Goal: Task Accomplishment & Management: Use online tool/utility

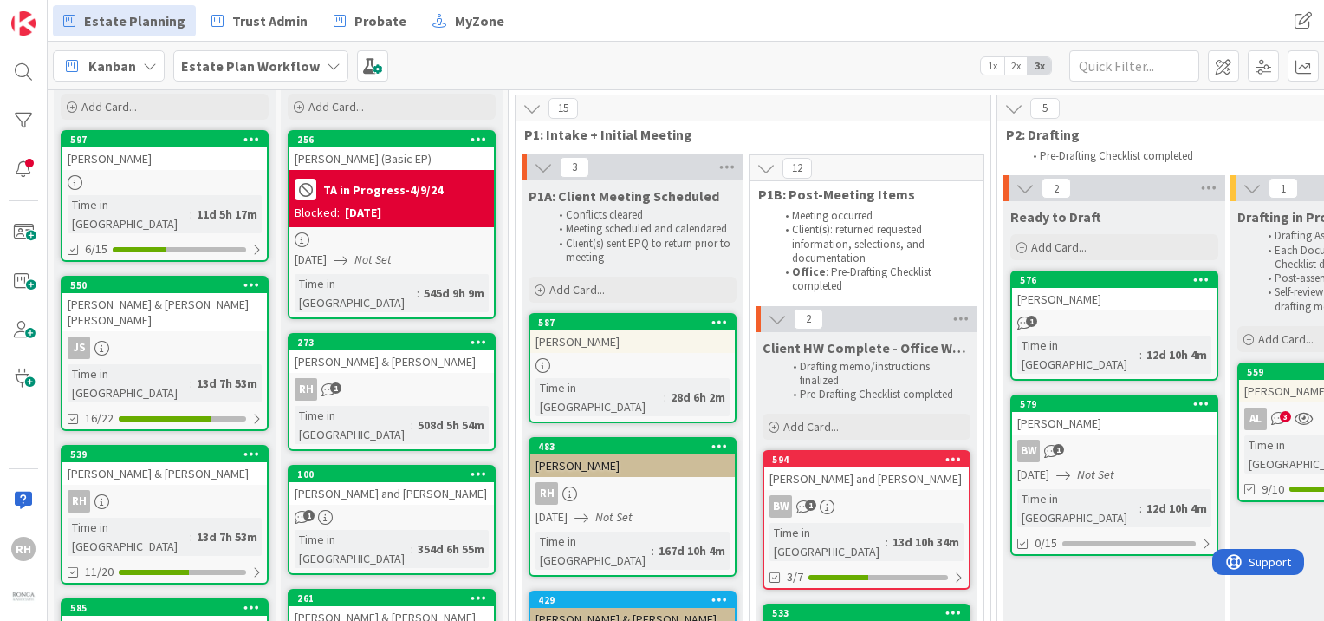
scroll to position [127, 0]
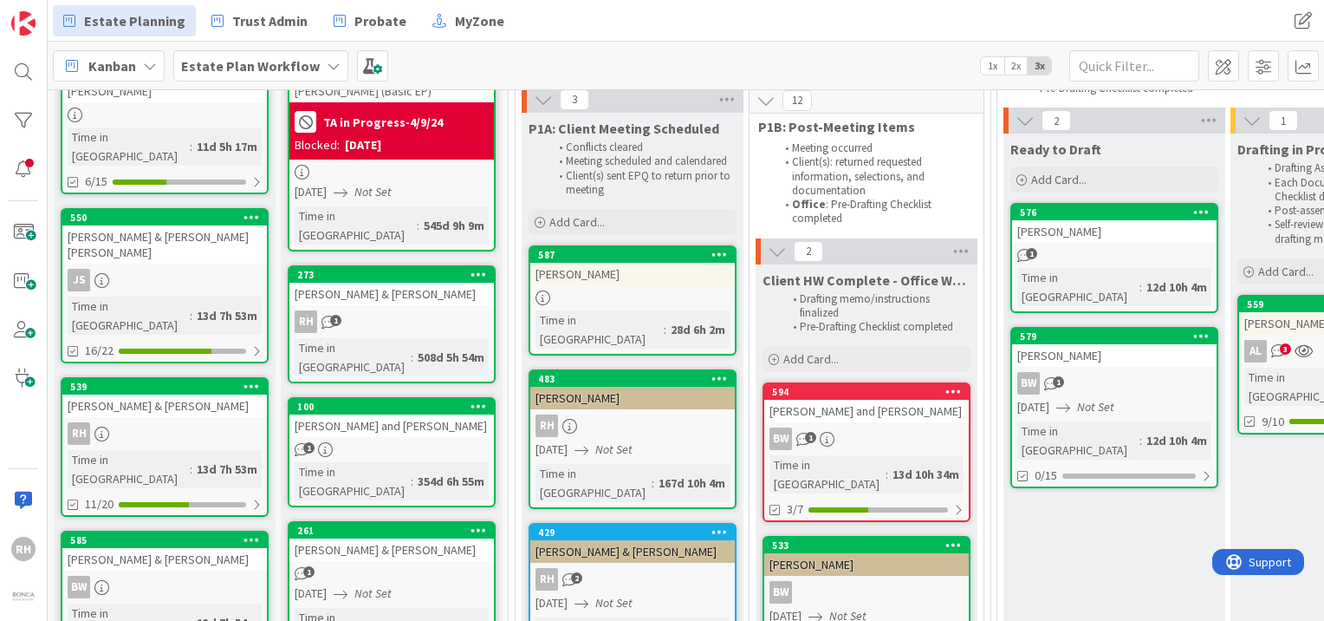
click at [998, 61] on span "1x" at bounding box center [992, 65] width 23 height 17
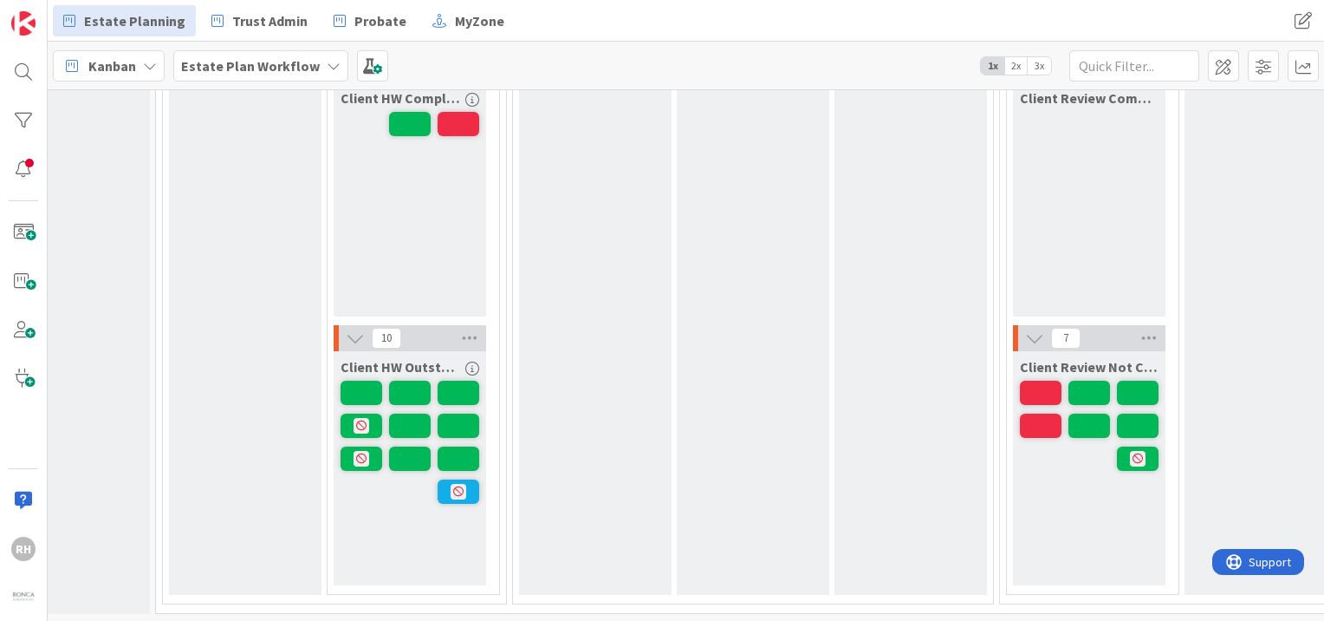
scroll to position [47, 214]
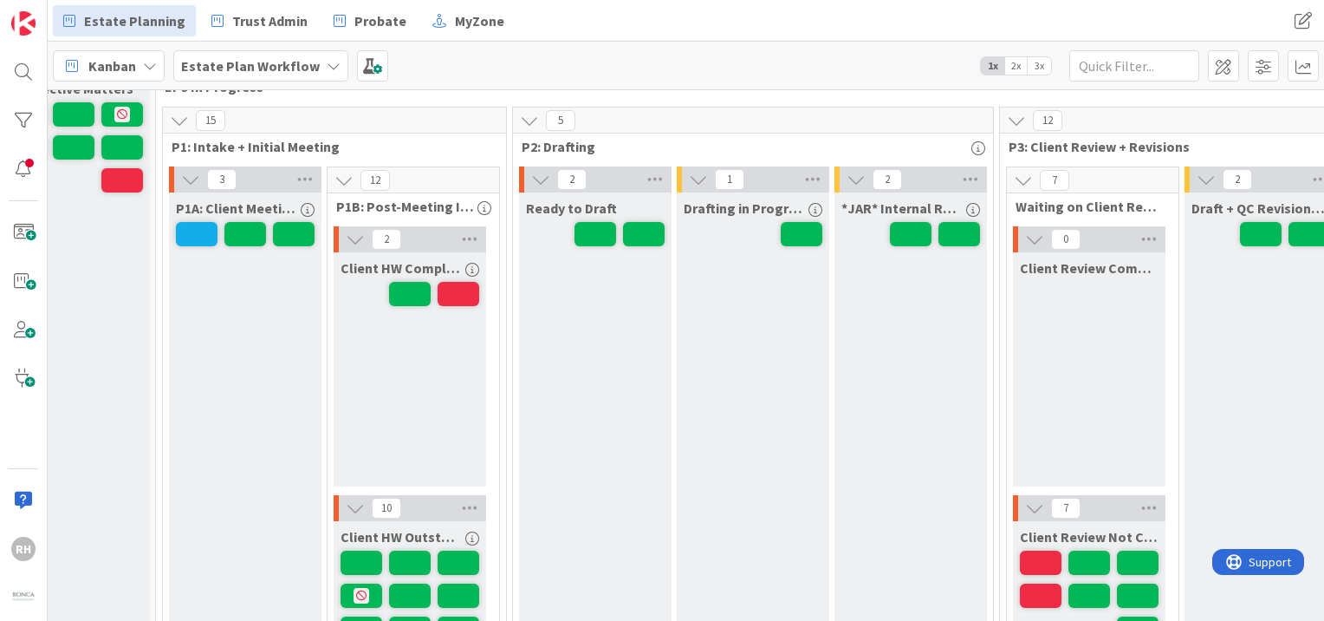
click at [1024, 68] on span "2x" at bounding box center [1015, 65] width 23 height 17
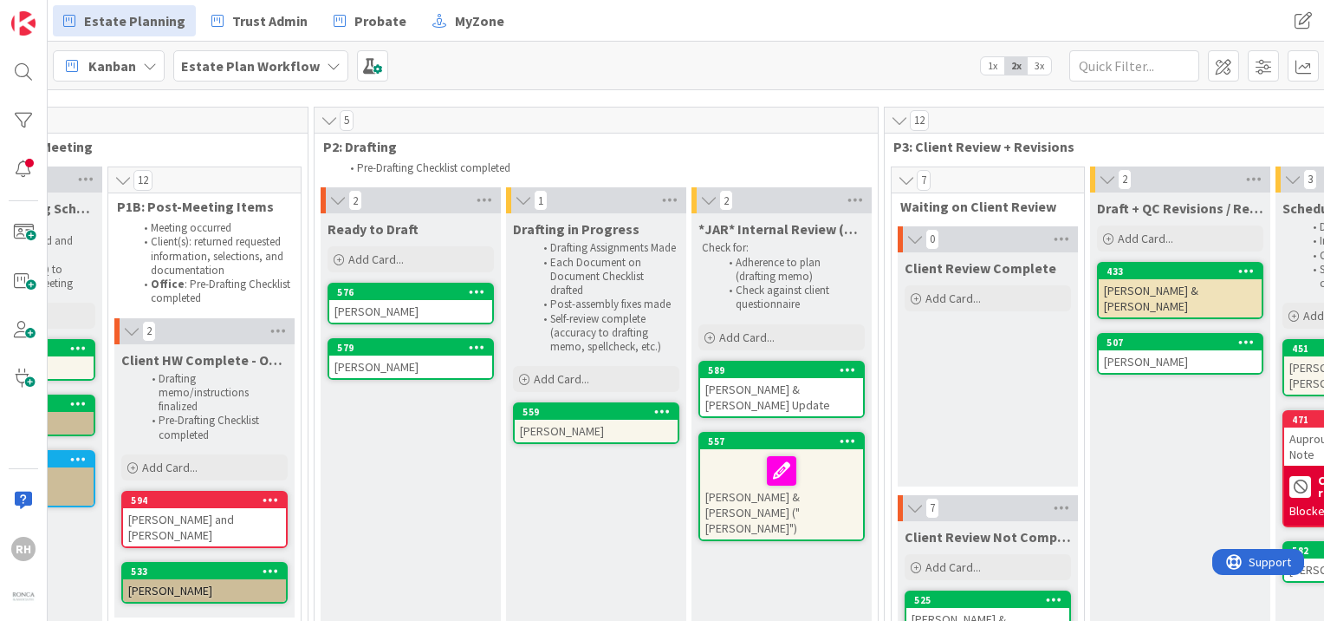
scroll to position [47, 519]
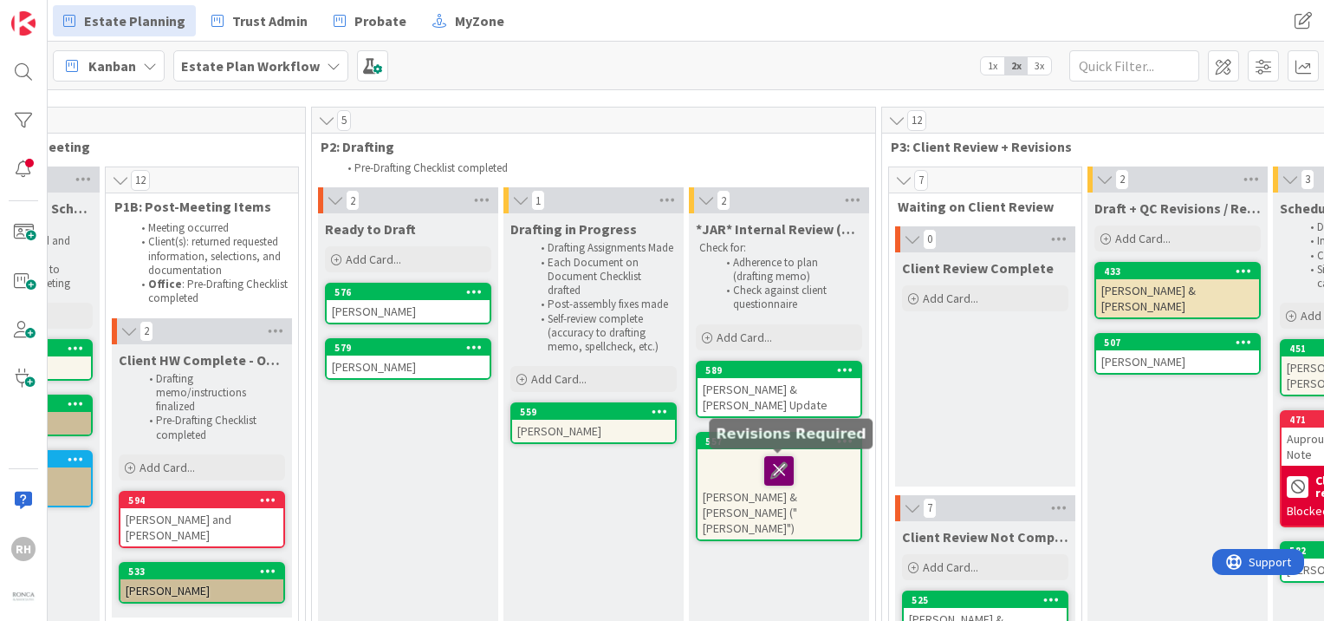
click at [777, 476] on icon at bounding box center [778, 470] width 29 height 28
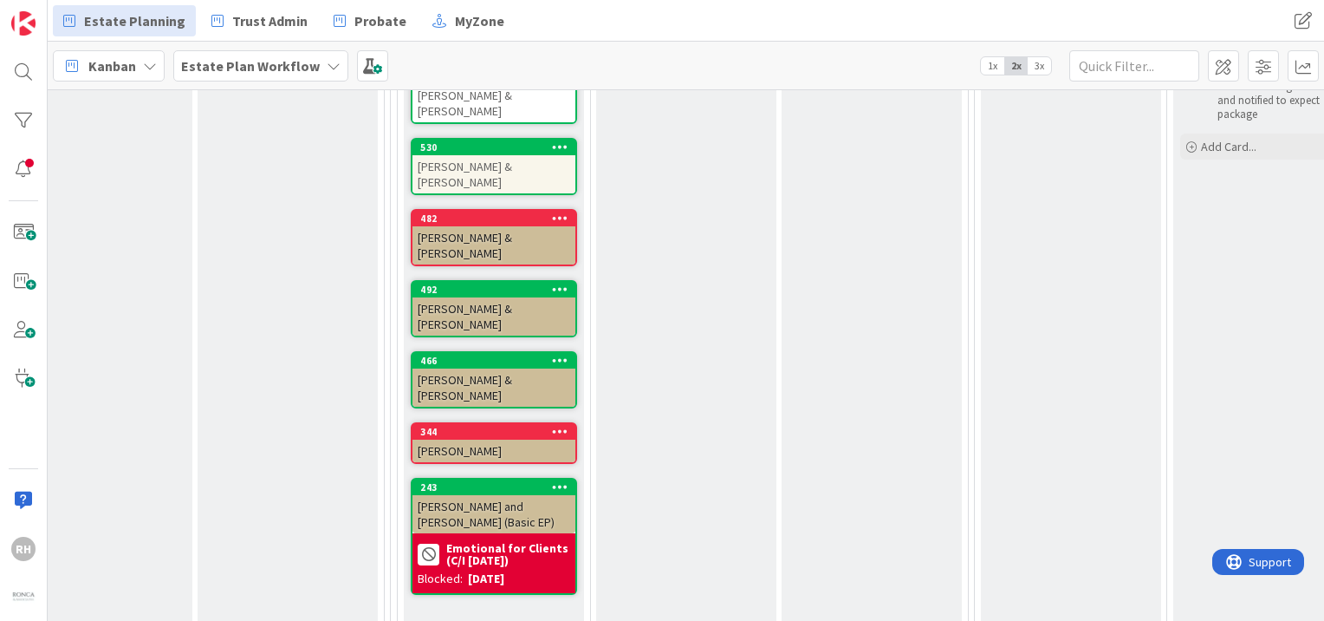
scroll to position [658, 1011]
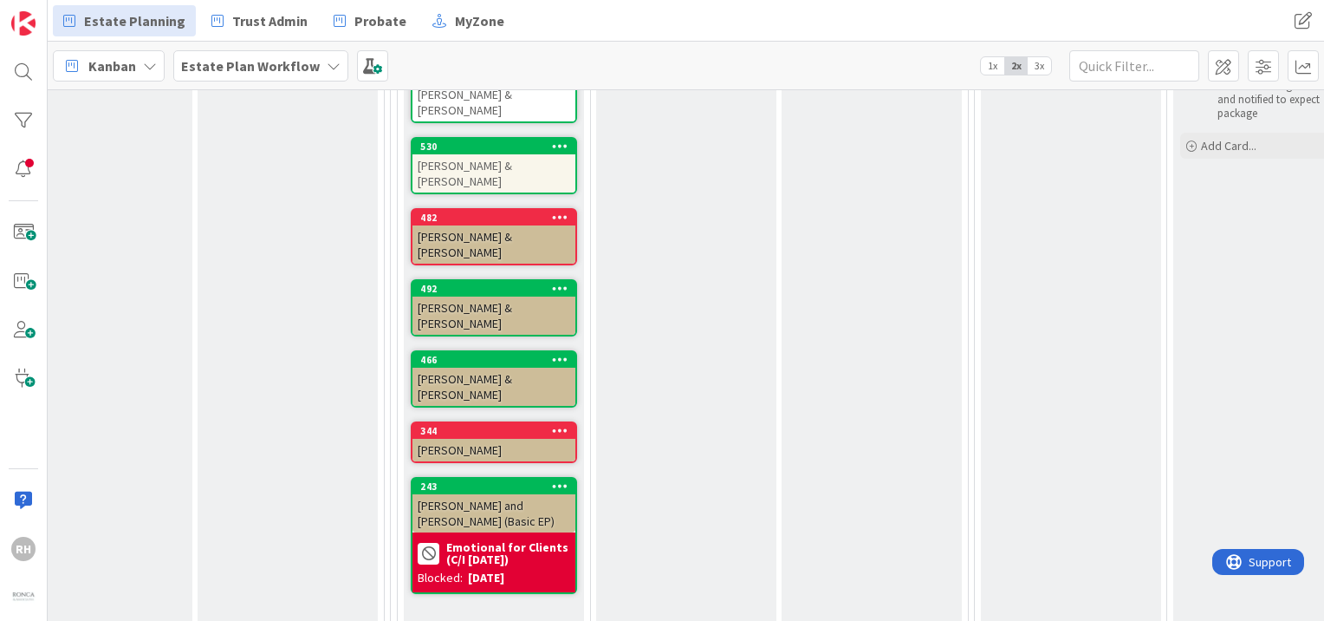
click at [559, 424] on icon at bounding box center [560, 430] width 16 height 12
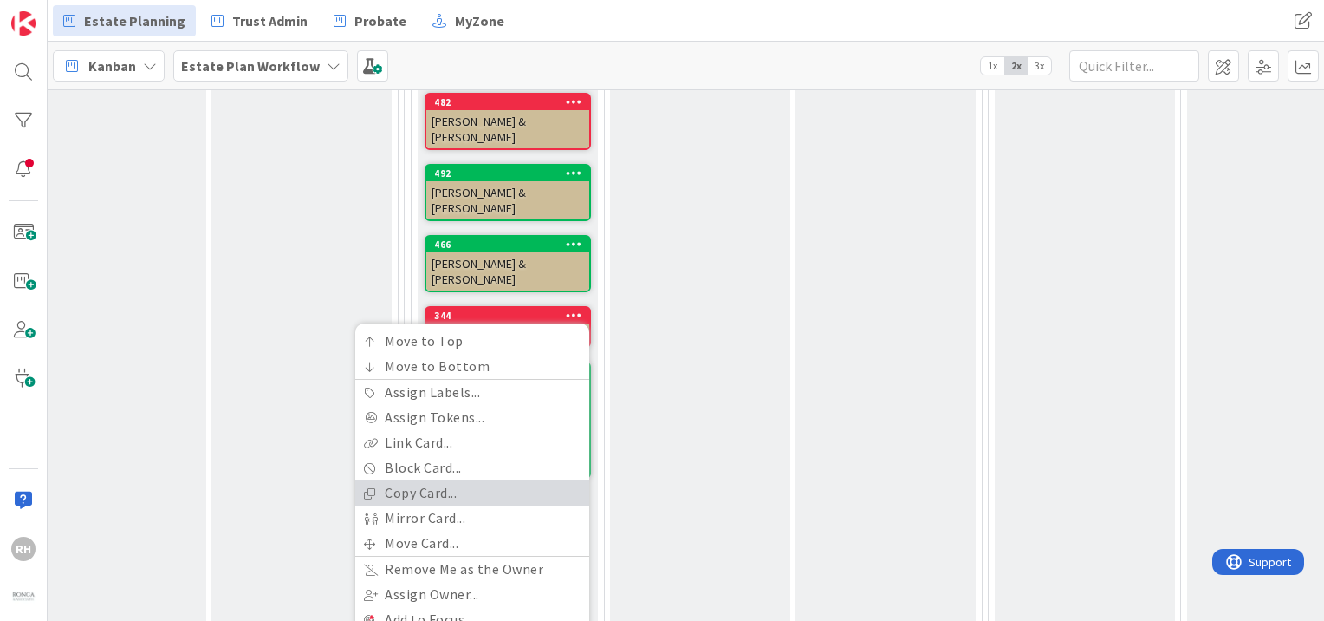
scroll to position [779, 997]
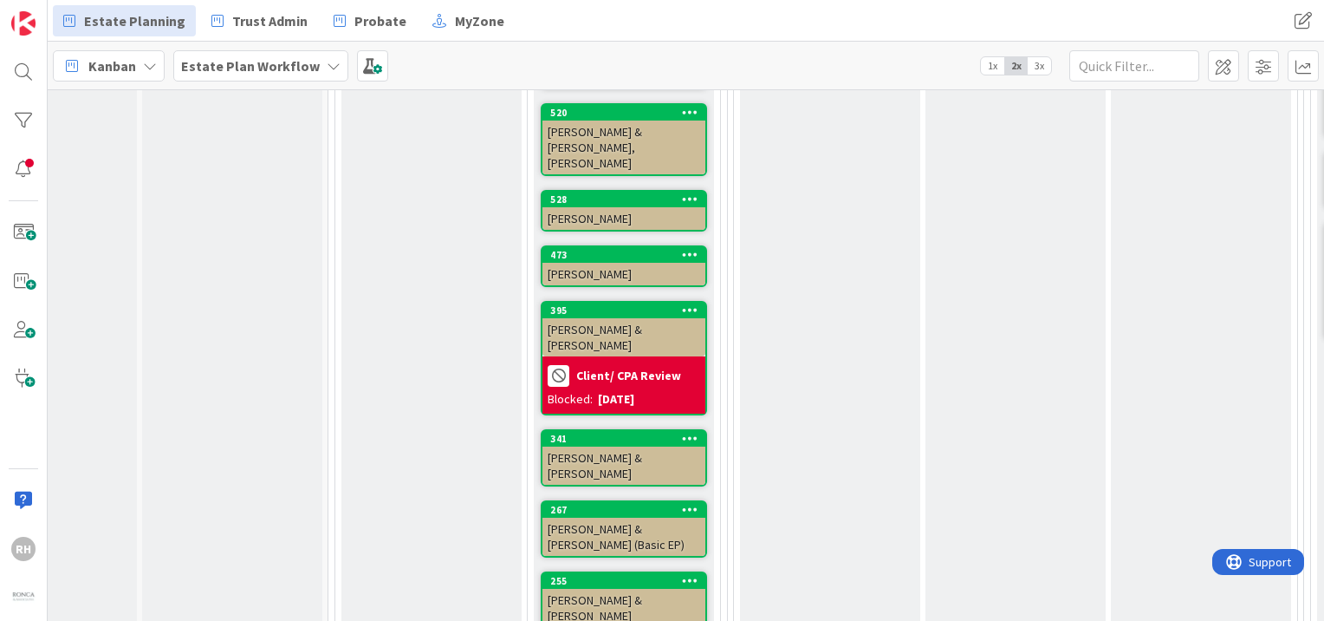
scroll to position [856, 97]
click at [692, 303] on icon at bounding box center [690, 309] width 16 height 12
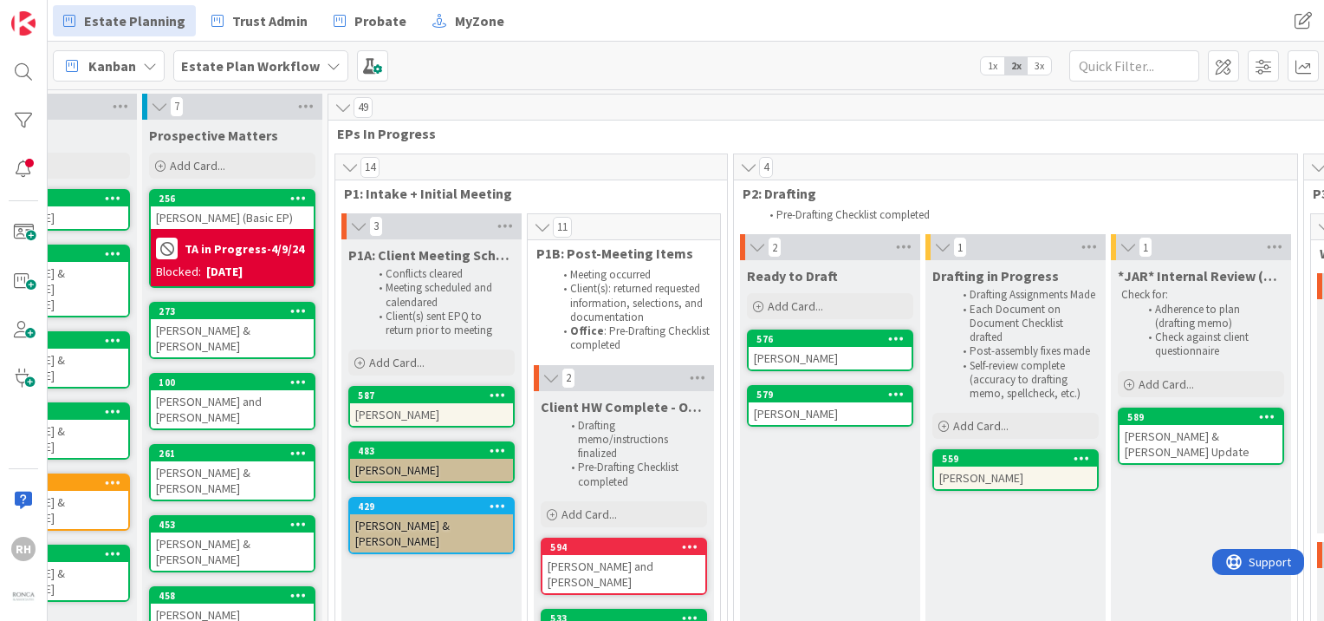
scroll to position [0, 0]
